Goal: Information Seeking & Learning: Find specific fact

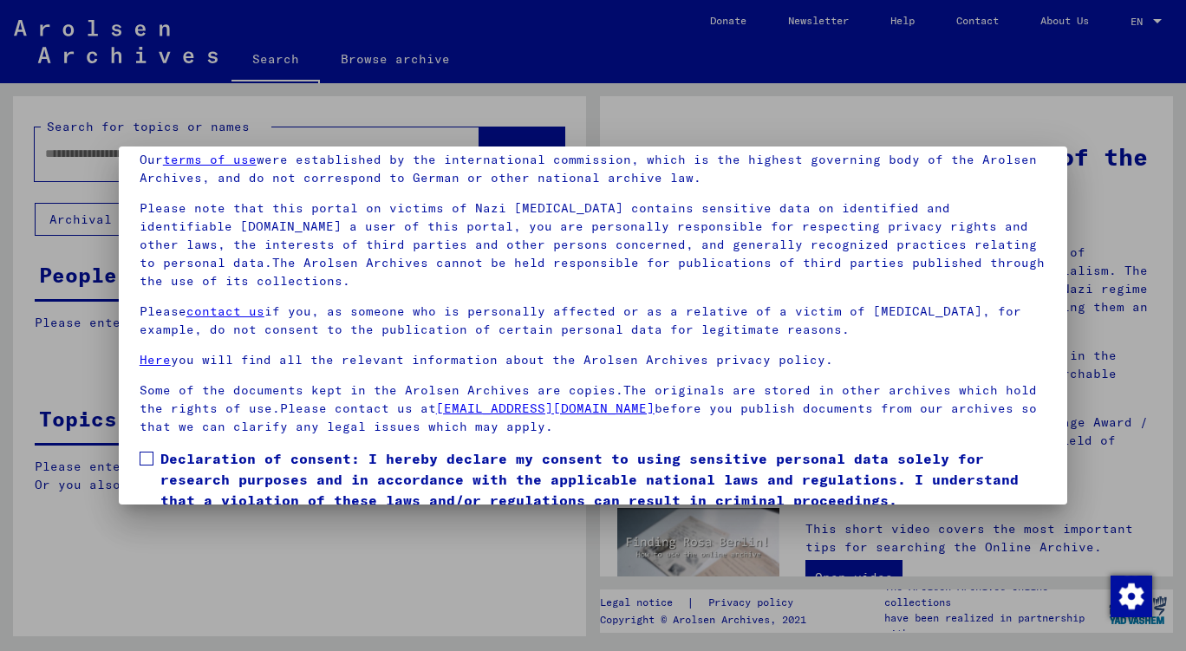
scroll to position [142, 0]
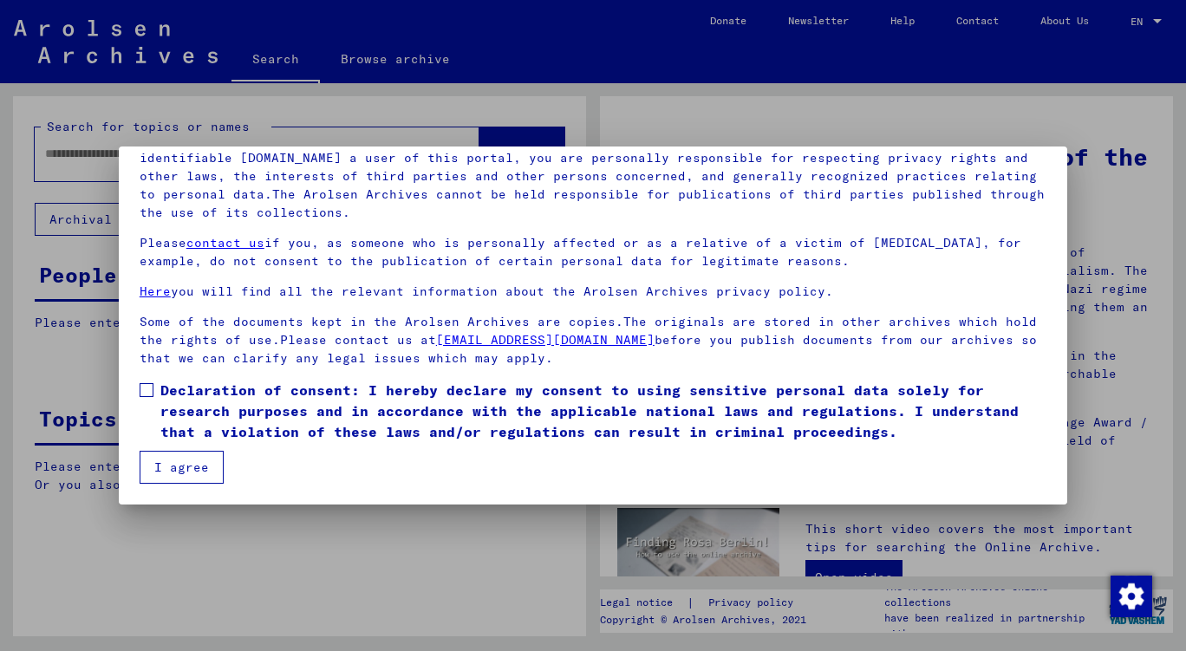
drag, startPoint x: 147, startPoint y: 382, endPoint x: 137, endPoint y: 411, distance: 30.4
click at [147, 382] on label "Declaration of consent: I hereby declare my consent to using sensitive personal…" at bounding box center [593, 411] width 907 height 62
click at [177, 477] on button "I agree" at bounding box center [182, 467] width 84 height 33
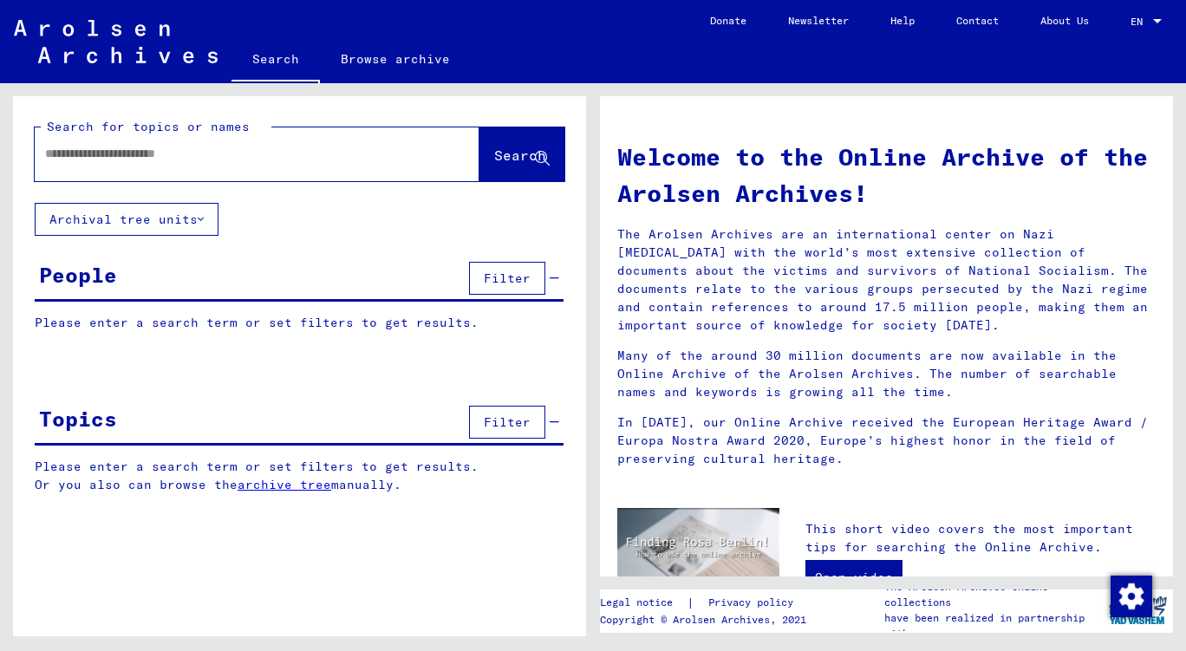
drag, startPoint x: 181, startPoint y: 134, endPoint x: 167, endPoint y: 150, distance: 20.9
click at [174, 140] on div "Search for topics or names Search" at bounding box center [300, 149] width 530 height 63
click at [166, 151] on input "text" at bounding box center [236, 154] width 382 height 18
paste input "**********"
type input "**********"
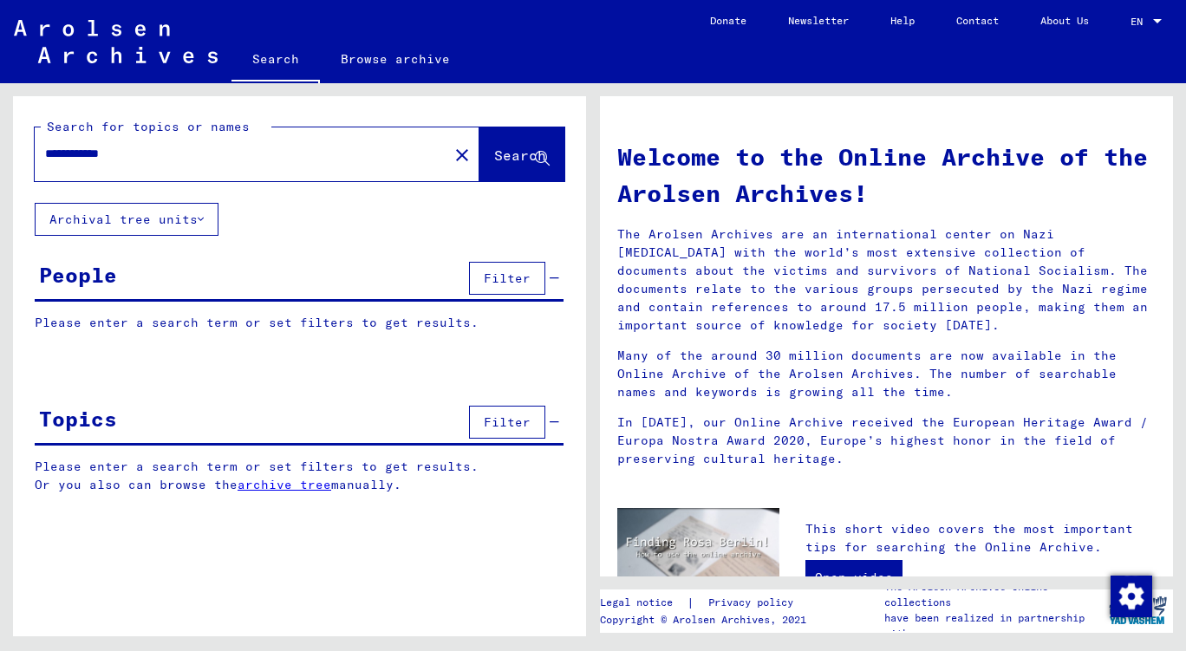
click at [527, 153] on span "Search" at bounding box center [520, 154] width 52 height 17
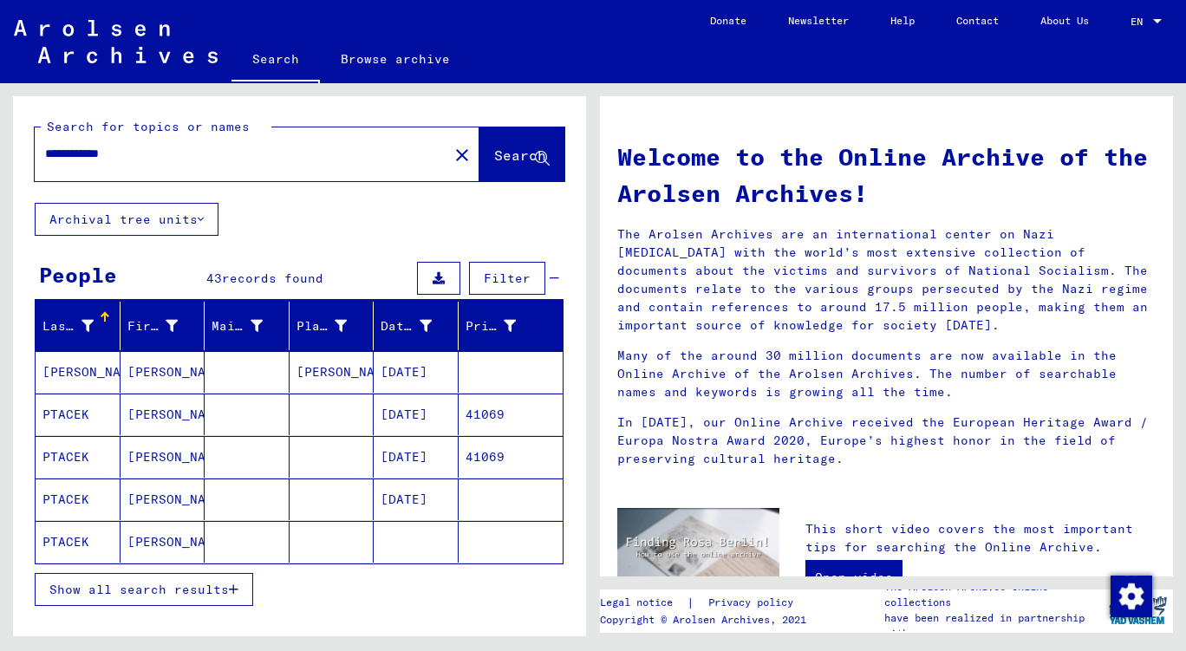
click at [91, 372] on mat-cell "[PERSON_NAME]" at bounding box center [78, 372] width 85 height 42
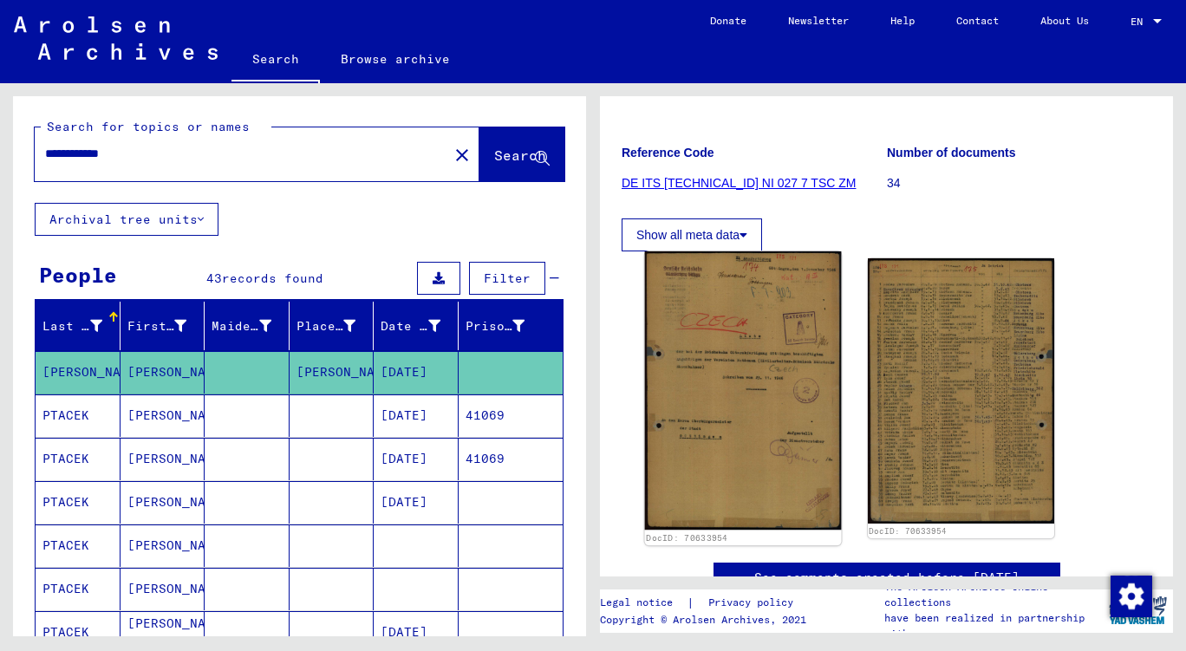
scroll to position [218, 0]
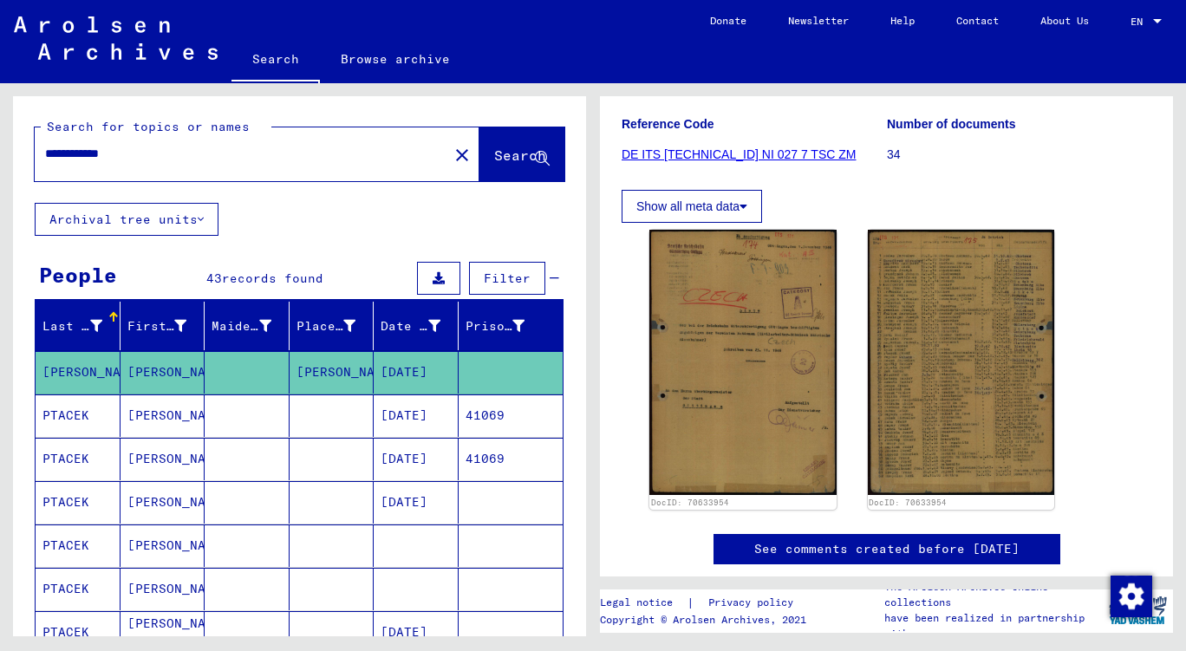
click at [89, 416] on mat-cell "PTACEK" at bounding box center [78, 415] width 85 height 42
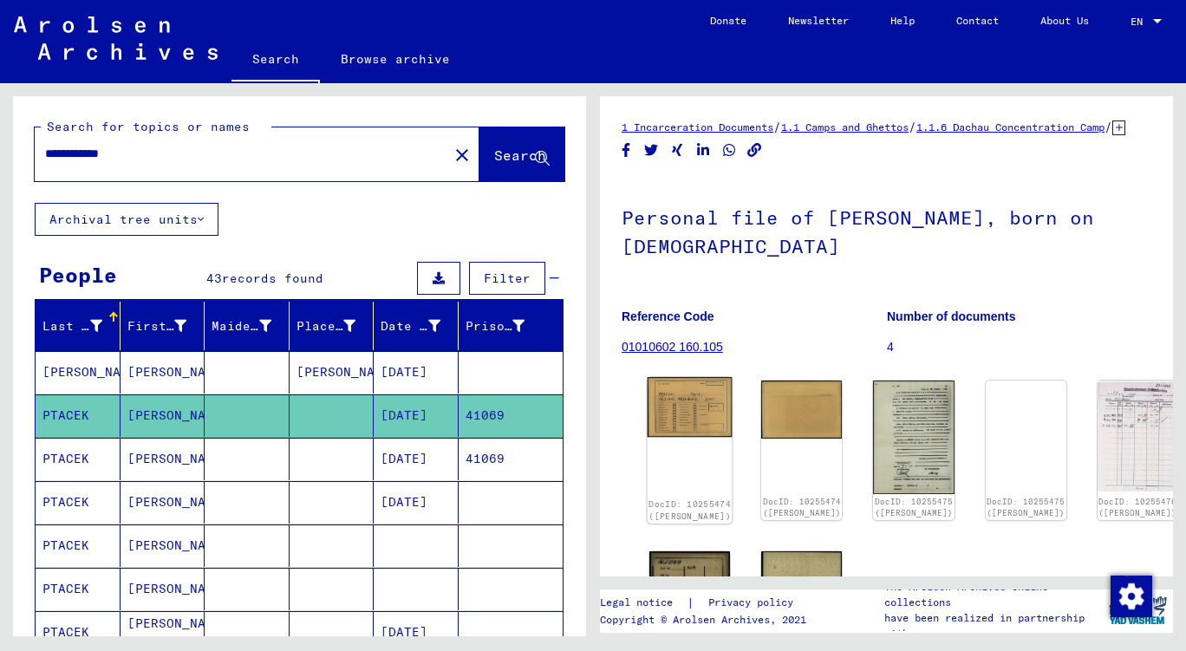
click at [691, 419] on img at bounding box center [690, 407] width 85 height 61
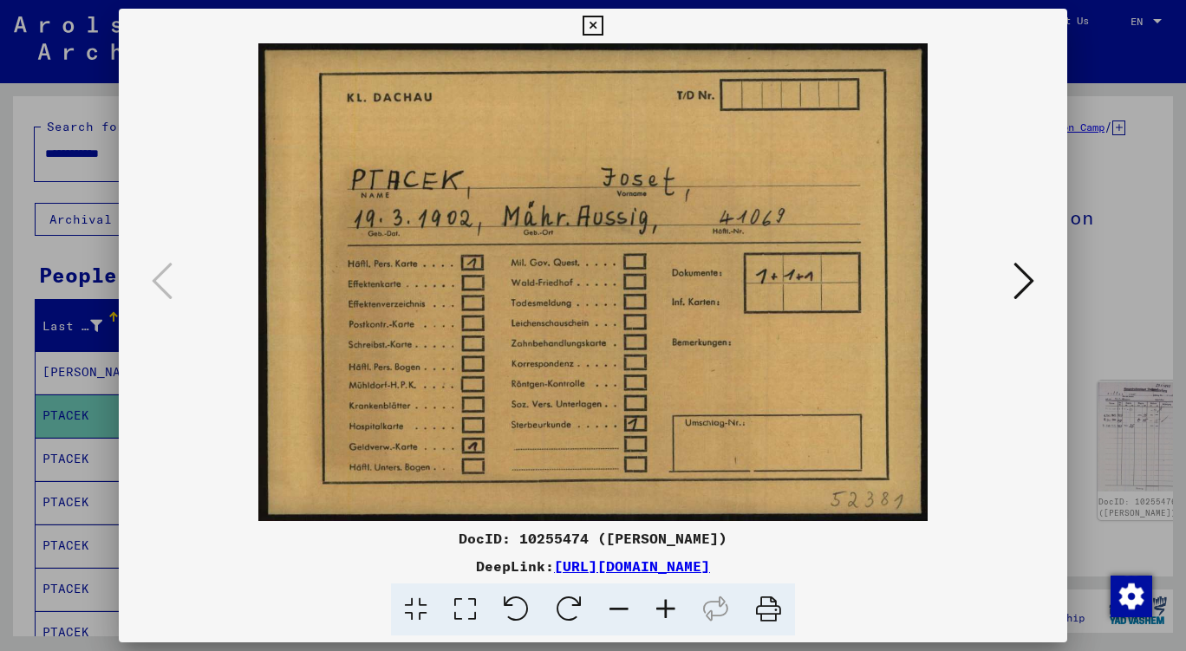
click at [1028, 277] on icon at bounding box center [1023, 281] width 21 height 42
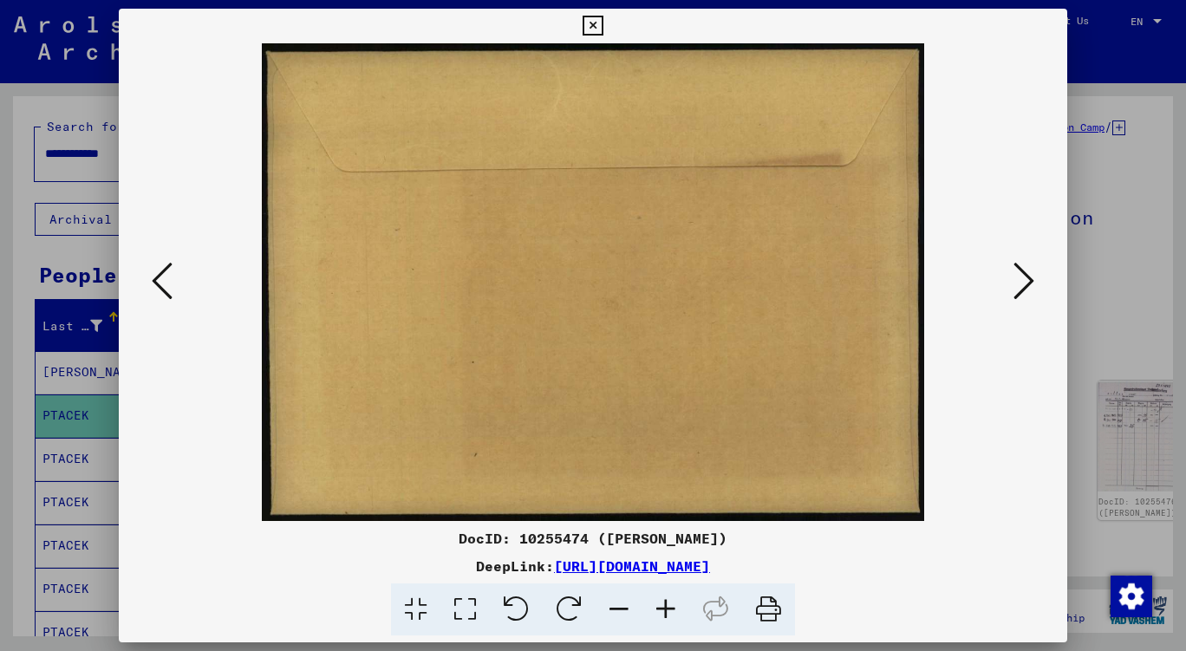
click at [1028, 277] on icon at bounding box center [1023, 281] width 21 height 42
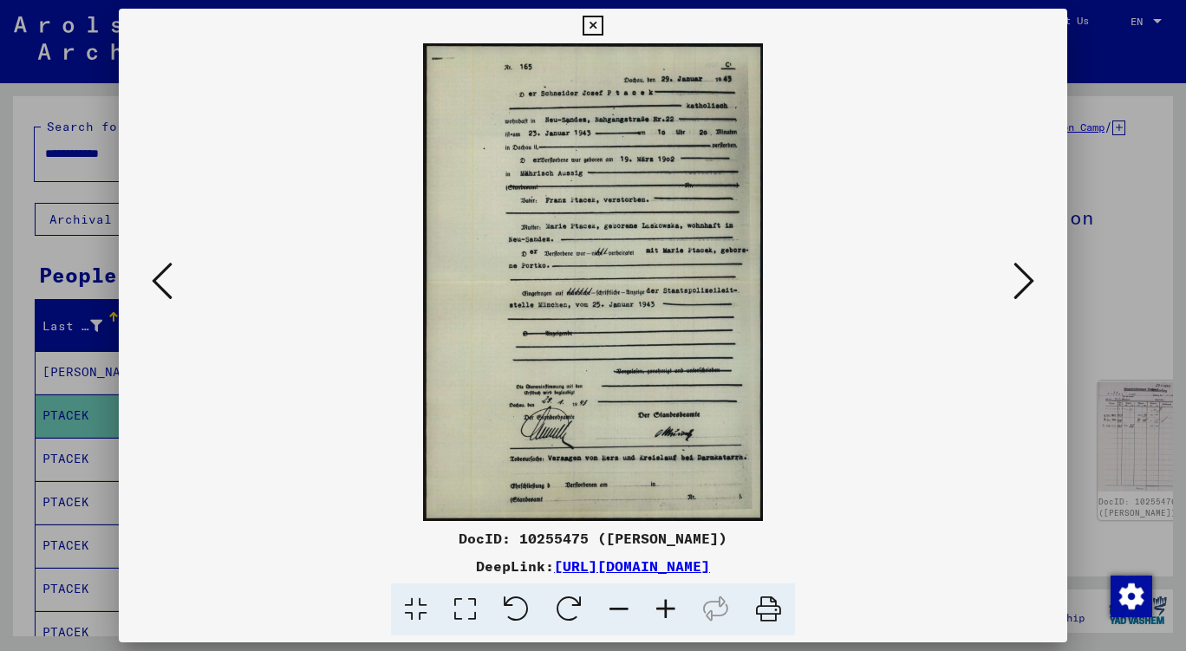
click at [1028, 277] on icon at bounding box center [1023, 281] width 21 height 42
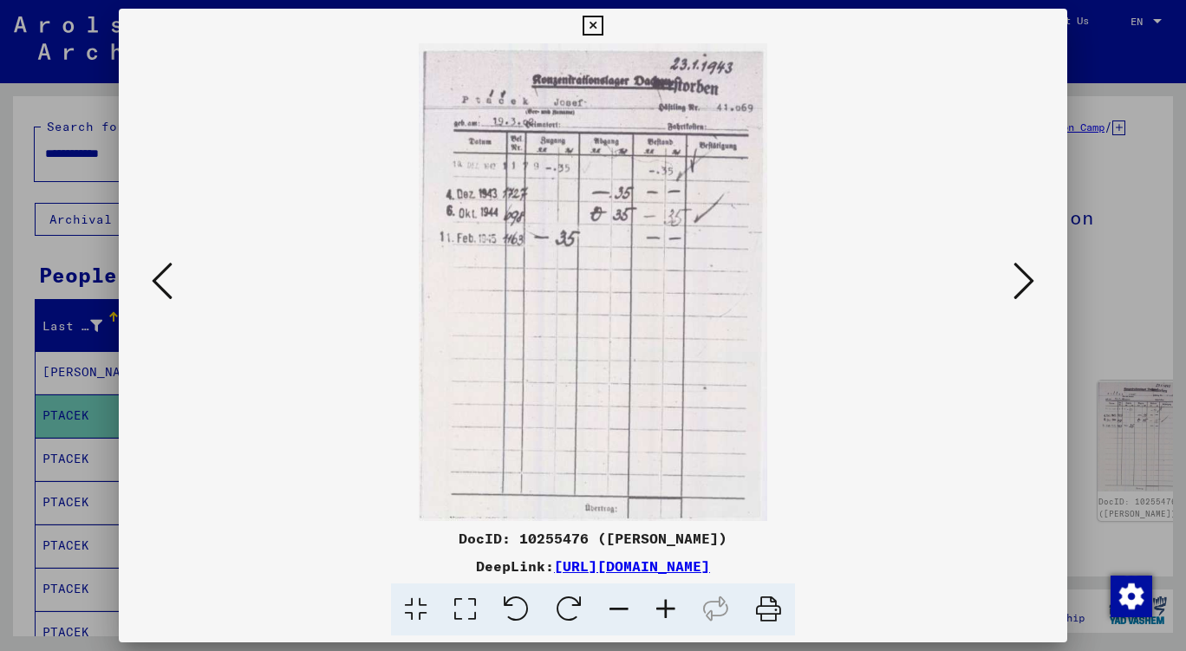
click at [1028, 277] on icon at bounding box center [1023, 281] width 21 height 42
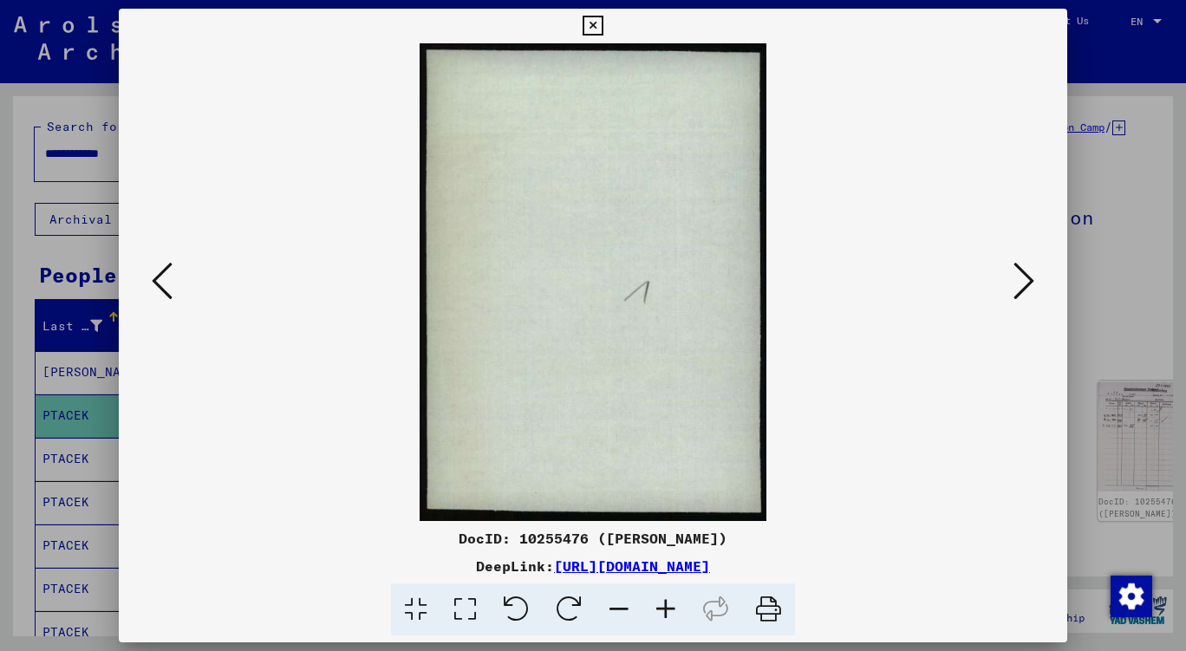
click at [1028, 277] on icon at bounding box center [1023, 281] width 21 height 42
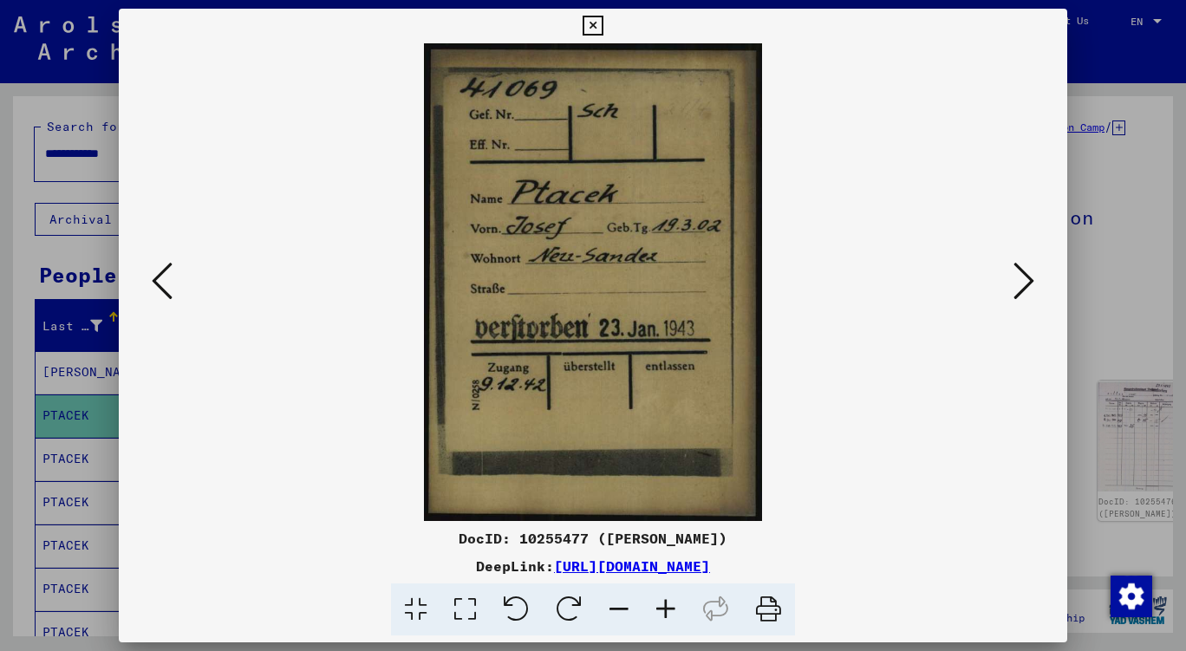
click at [1166, 319] on div at bounding box center [593, 325] width 1186 height 651
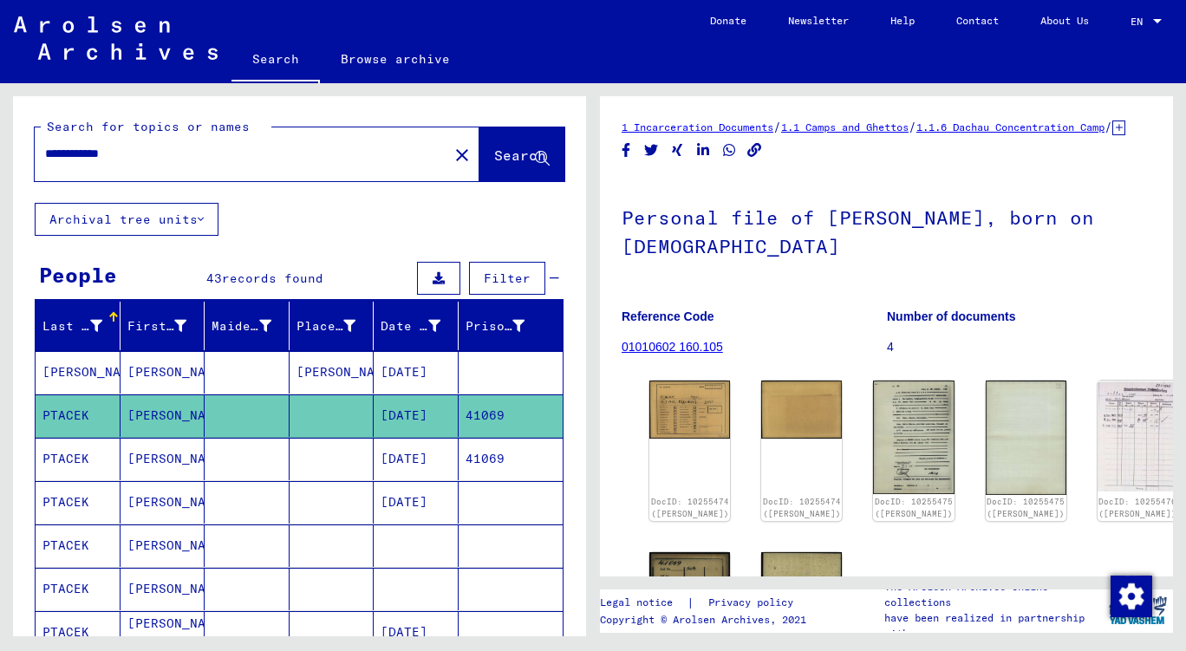
click at [75, 504] on mat-cell "PTACEK" at bounding box center [78, 502] width 85 height 42
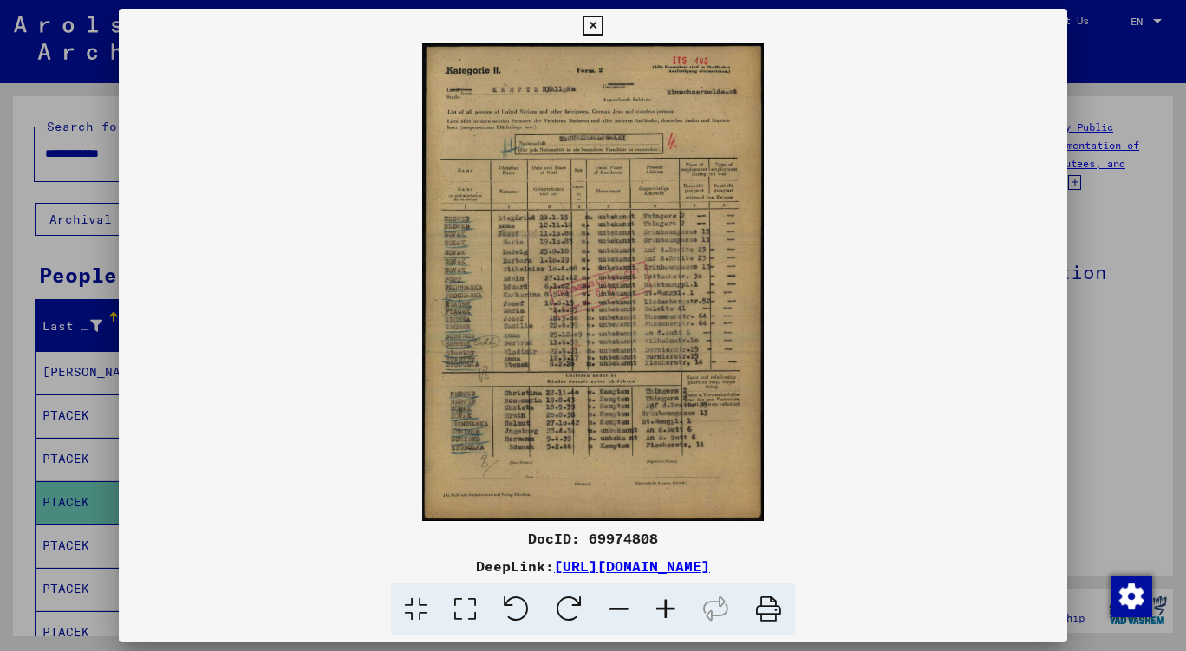
click at [615, 309] on img at bounding box center [593, 282] width 948 height 478
click at [1058, 333] on img at bounding box center [593, 282] width 948 height 478
drag, startPoint x: 1157, startPoint y: 415, endPoint x: 1144, endPoint y: 420, distance: 13.7
click at [1148, 420] on div at bounding box center [593, 325] width 1186 height 651
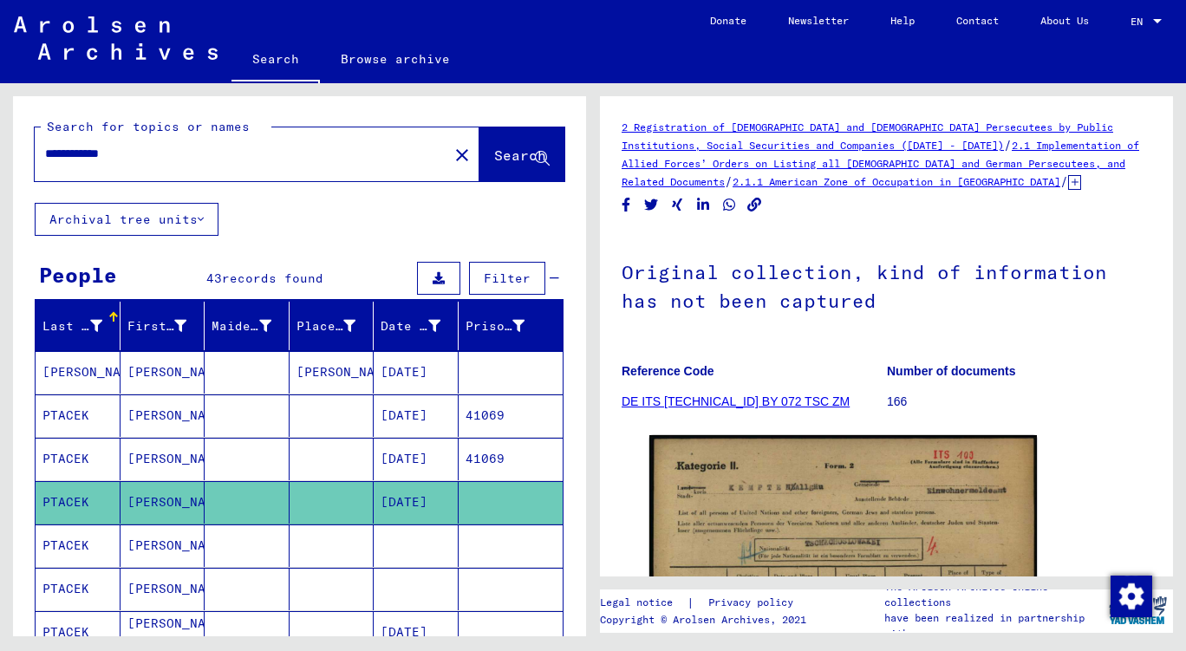
click at [151, 150] on input "**********" at bounding box center [241, 154] width 393 height 18
click at [489, 271] on span "Filter" at bounding box center [507, 278] width 47 height 16
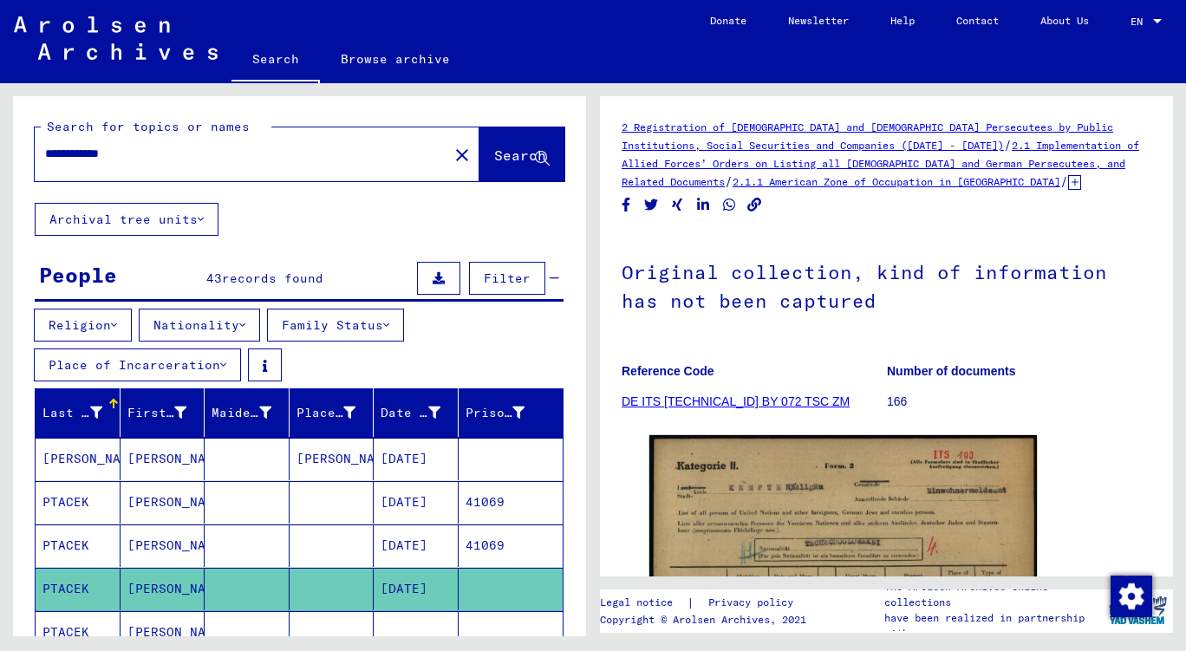
click at [234, 335] on button "Nationality" at bounding box center [199, 325] width 121 height 33
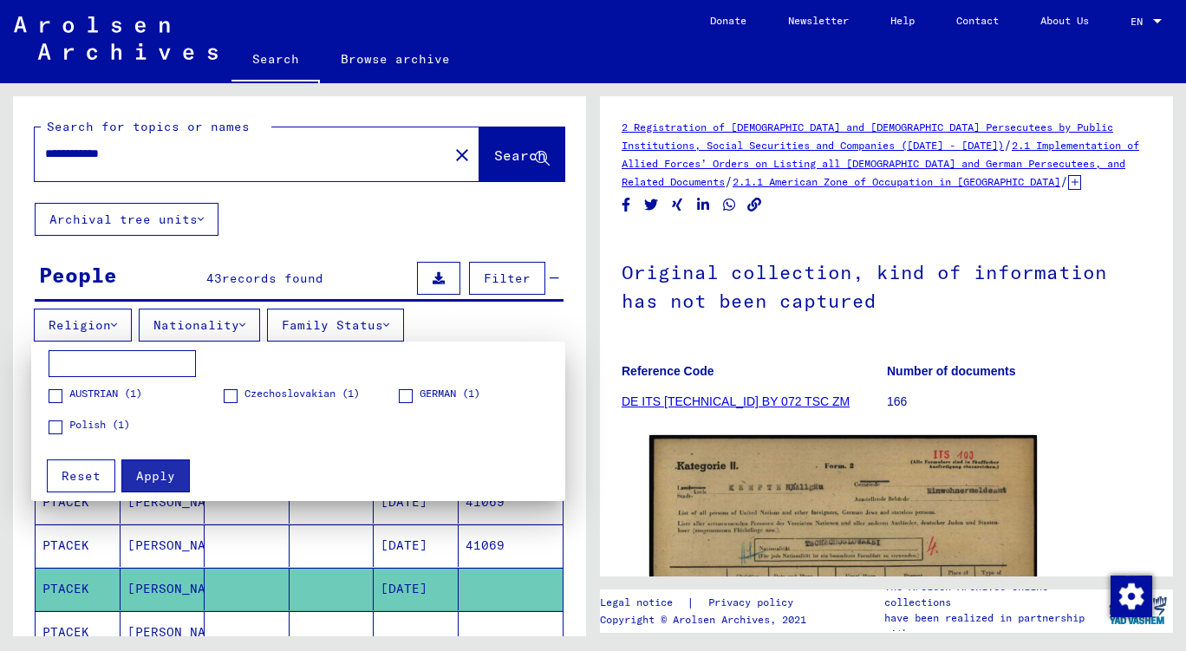
click at [89, 396] on span "AUSTRIAN (1)" at bounding box center [105, 394] width 73 height 16
click at [153, 481] on span "Apply" at bounding box center [155, 476] width 39 height 16
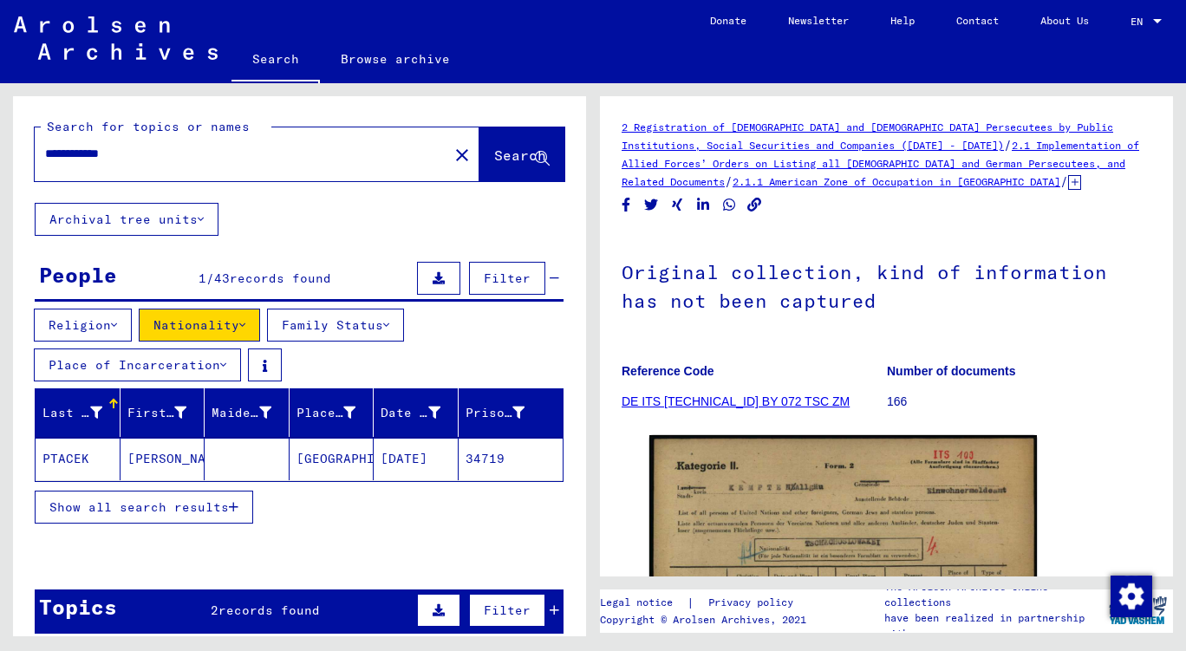
click at [146, 475] on mat-cell "[PERSON_NAME]" at bounding box center [162, 459] width 85 height 42
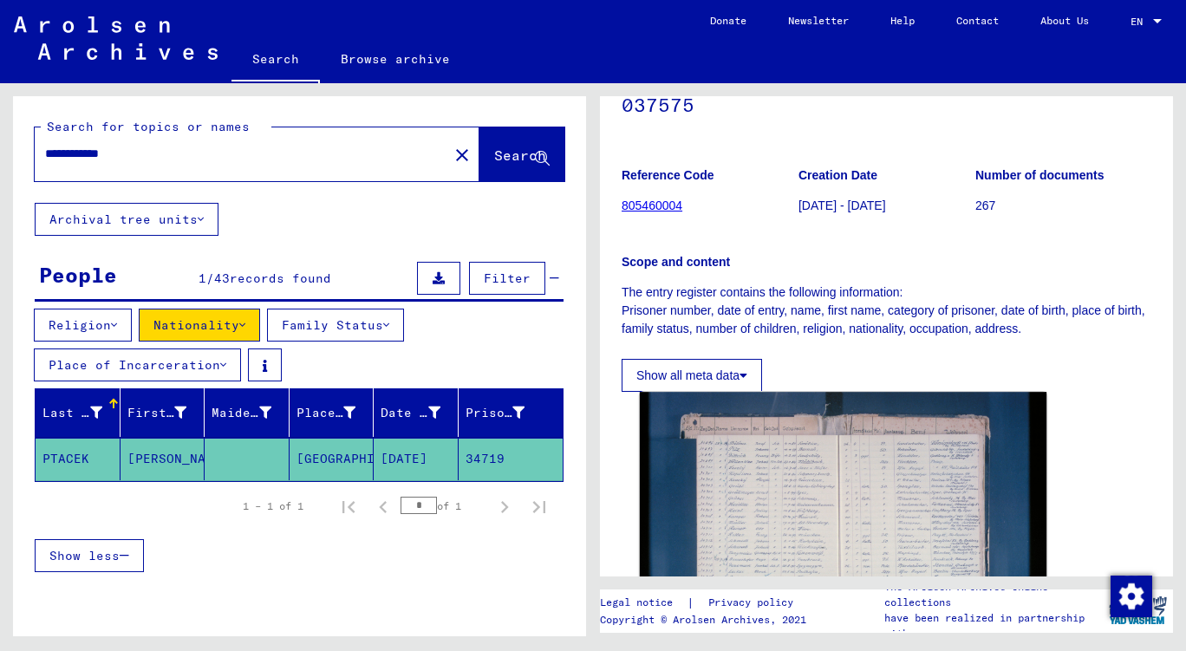
scroll to position [294, 0]
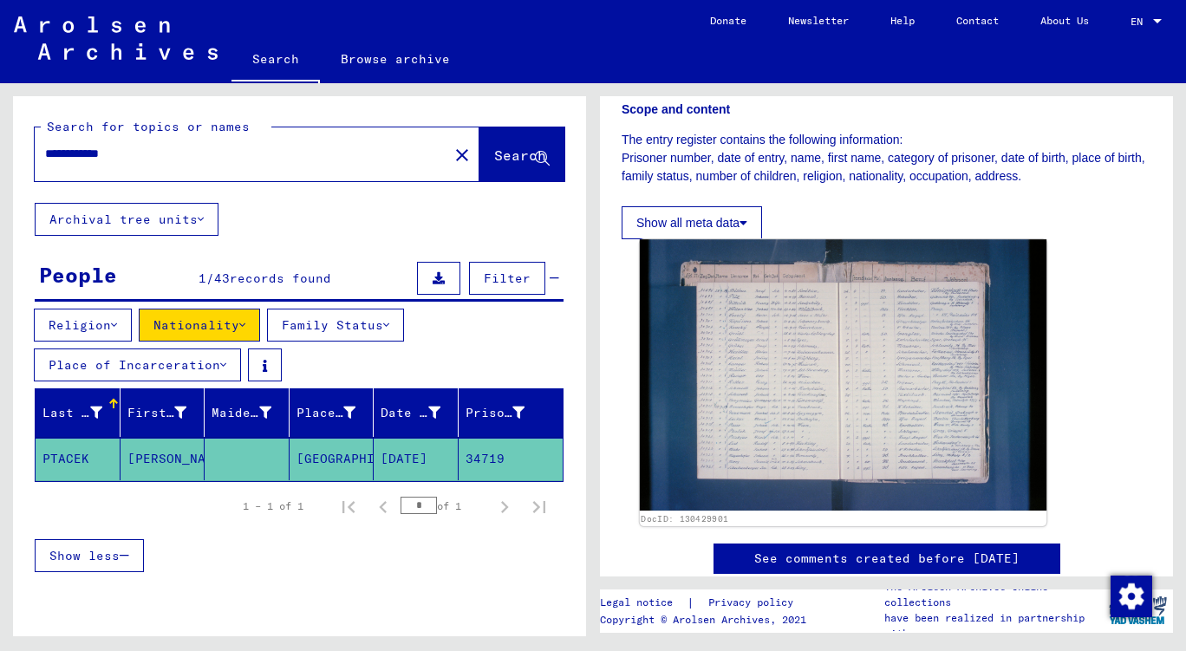
click at [732, 342] on img at bounding box center [843, 374] width 407 height 271
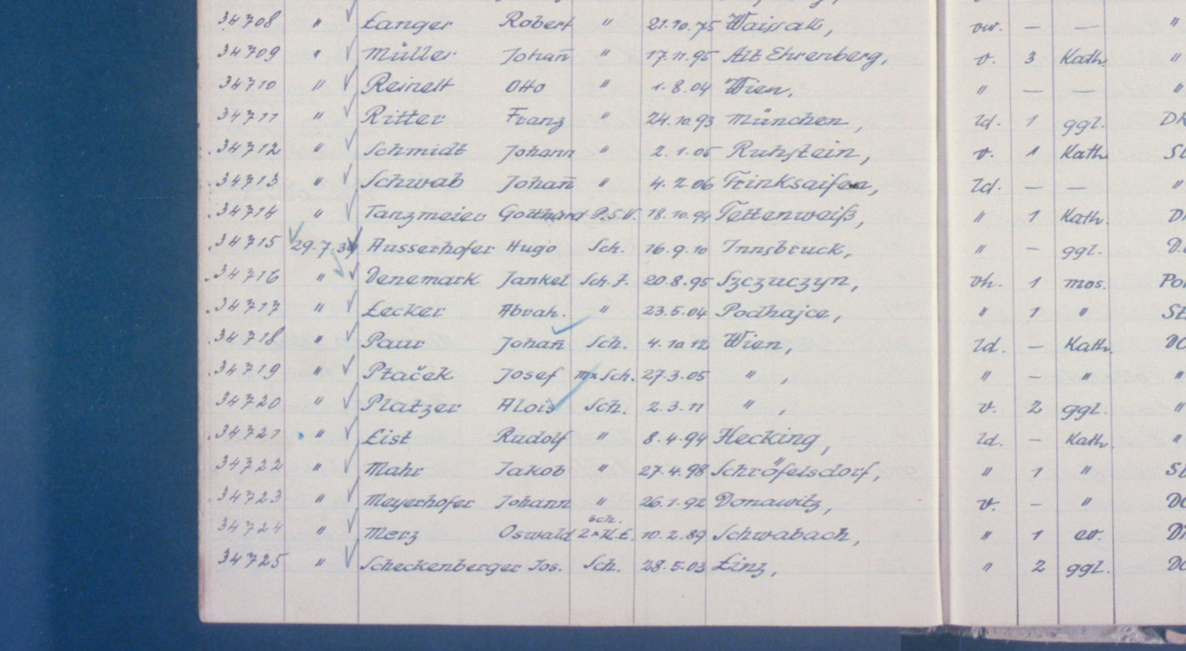
drag, startPoint x: 548, startPoint y: 387, endPoint x: 498, endPoint y: 387, distance: 49.4
click at [498, 387] on img at bounding box center [593, 282] width 948 height 478
drag, startPoint x: 477, startPoint y: 385, endPoint x: 459, endPoint y: 387, distance: 18.3
click at [459, 387] on img at bounding box center [593, 282] width 948 height 478
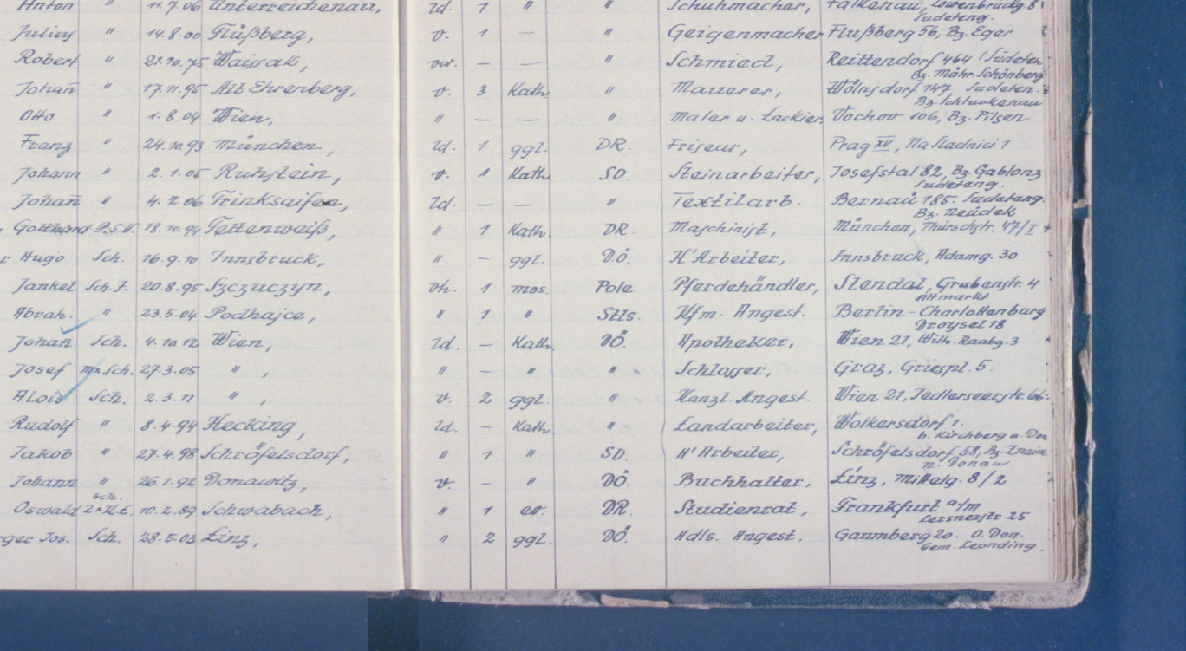
scroll to position [0, 0]
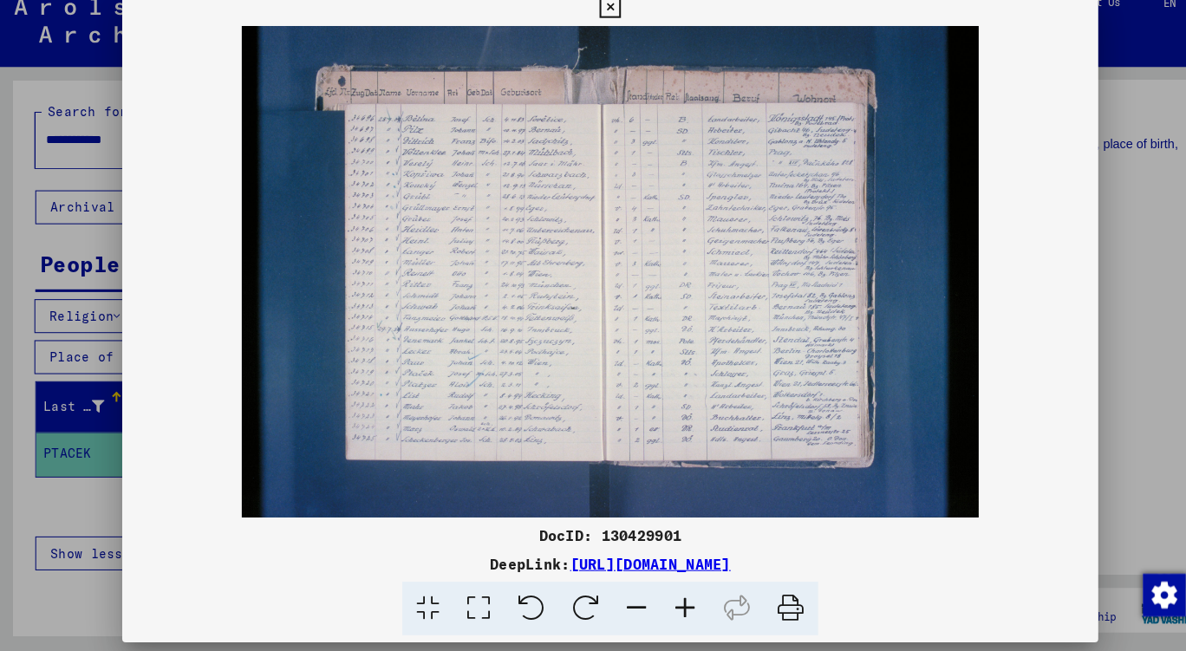
click at [411, 372] on img at bounding box center [593, 282] width 948 height 478
click at [0, 507] on div at bounding box center [593, 325] width 1186 height 651
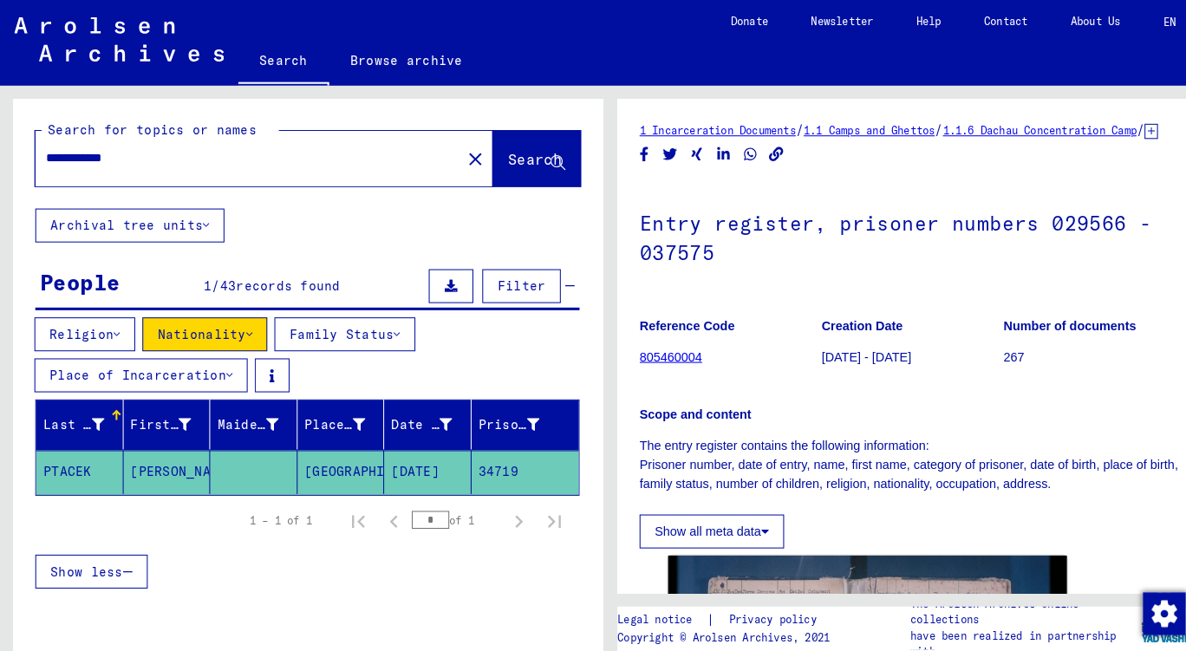
click at [49, 461] on mat-cell "PTACEK" at bounding box center [78, 459] width 85 height 42
click at [80, 455] on mat-cell "PTACEK" at bounding box center [78, 459] width 85 height 42
click at [235, 440] on mat-cell at bounding box center [247, 459] width 85 height 42
drag, startPoint x: 46, startPoint y: 151, endPoint x: 175, endPoint y: 154, distance: 129.2
click at [175, 154] on input "**********" at bounding box center [241, 154] width 393 height 18
